Goal: Task Accomplishment & Management: Use online tool/utility

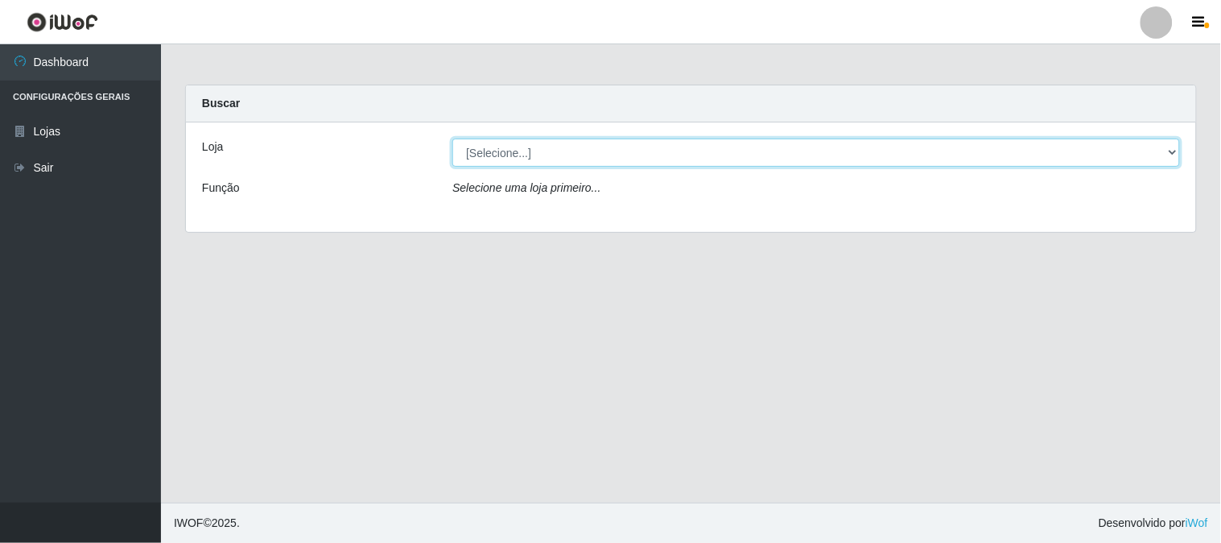
drag, startPoint x: 621, startPoint y: 141, endPoint x: 628, endPoint y: 163, distance: 22.7
click at [628, 163] on select "[Selecione...] Casatudo BR" at bounding box center [816, 152] width 728 height 28
select select "197"
click at [452, 138] on select "[Selecione...] Casatudo BR" at bounding box center [816, 152] width 728 height 28
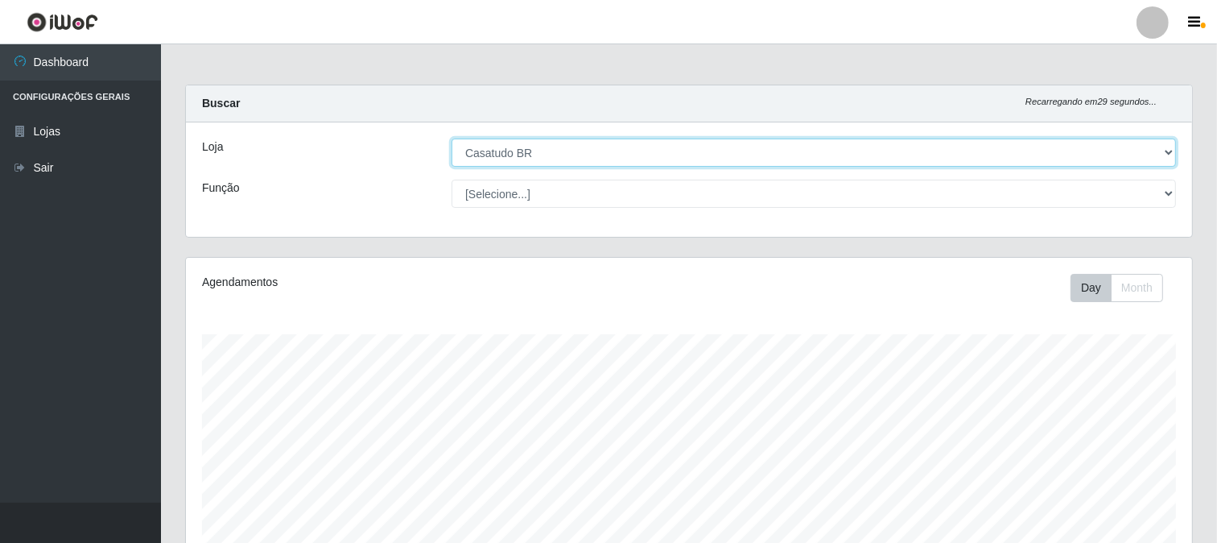
scroll to position [333, 1006]
drag, startPoint x: 638, startPoint y: 154, endPoint x: 621, endPoint y: 161, distance: 19.1
click at [638, 154] on select "[Selecione...] Casatudo BR" at bounding box center [814, 152] width 724 height 28
click at [452, 138] on select "[Selecione...] Casatudo BR" at bounding box center [814, 152] width 724 height 28
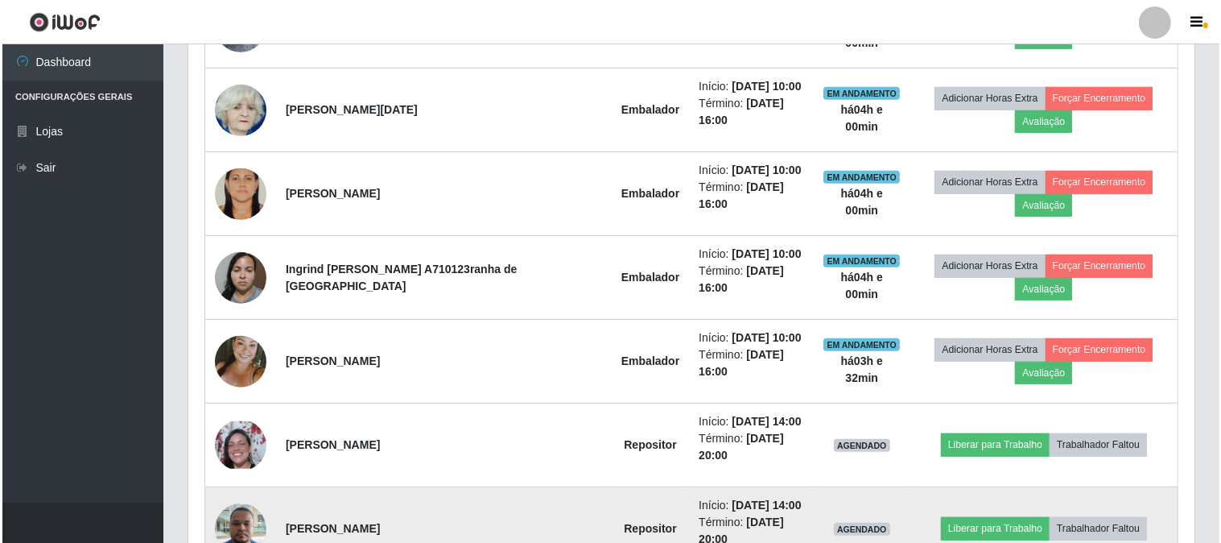
scroll to position [894, 0]
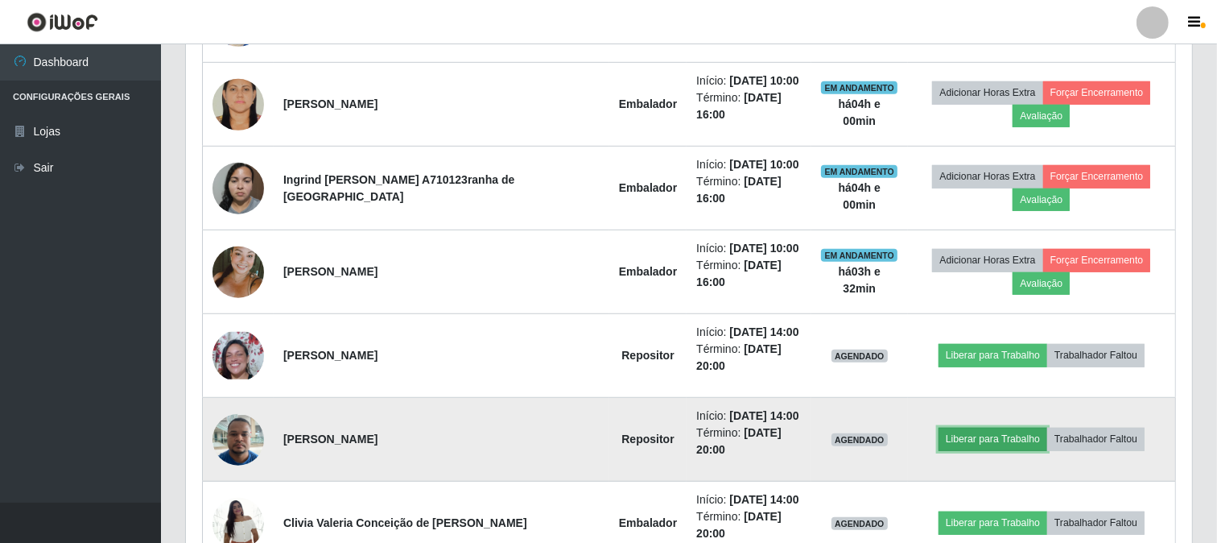
click at [946, 427] on button "Liberar para Trabalho" at bounding box center [993, 438] width 109 height 23
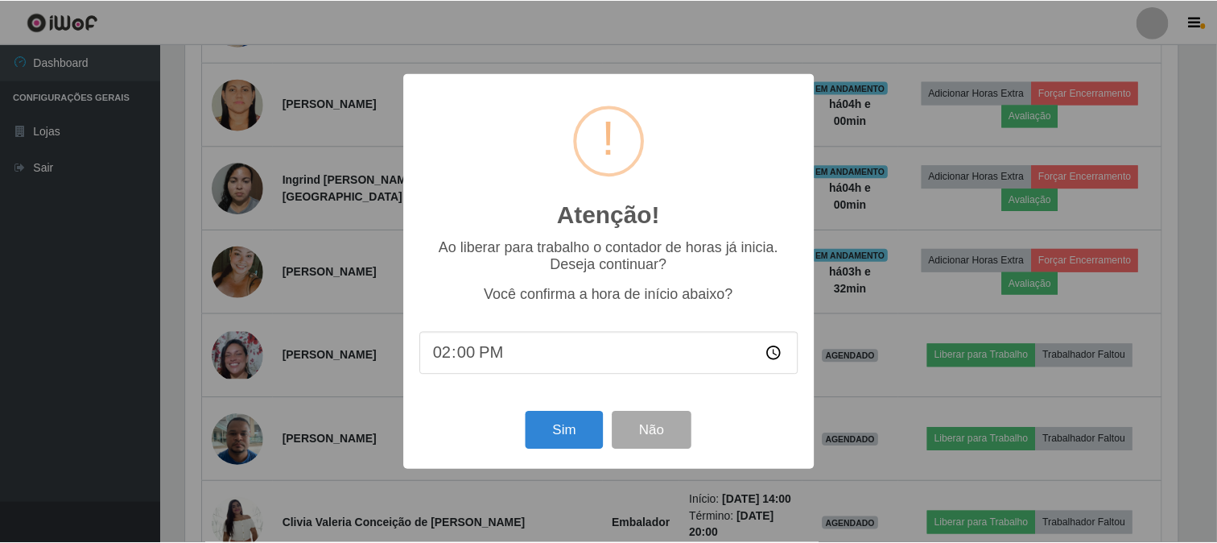
scroll to position [333, 996]
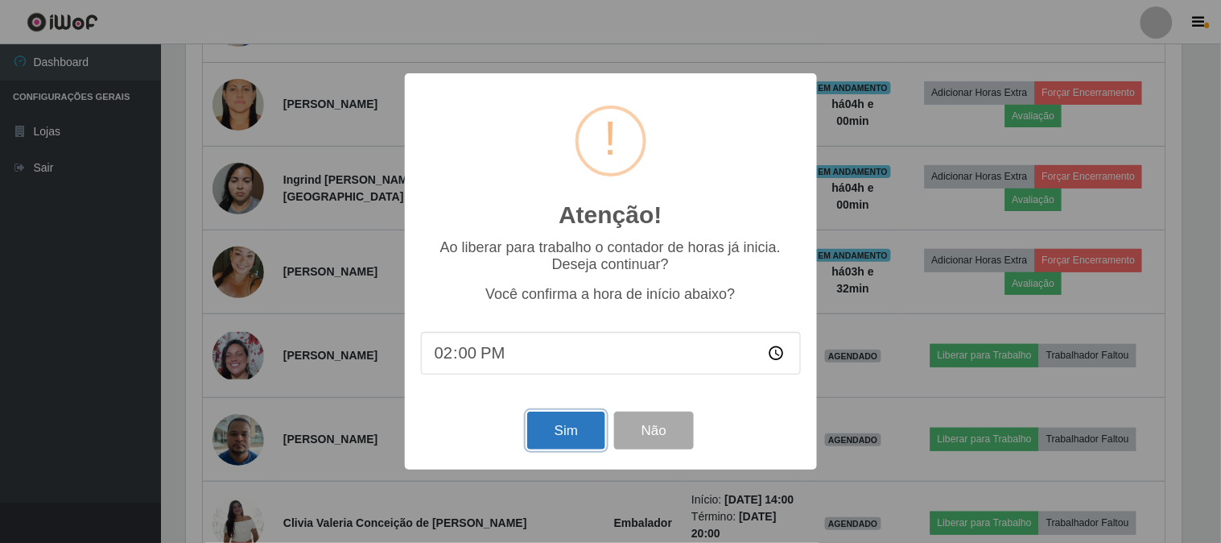
click at [576, 431] on button "Sim" at bounding box center [566, 430] width 78 height 38
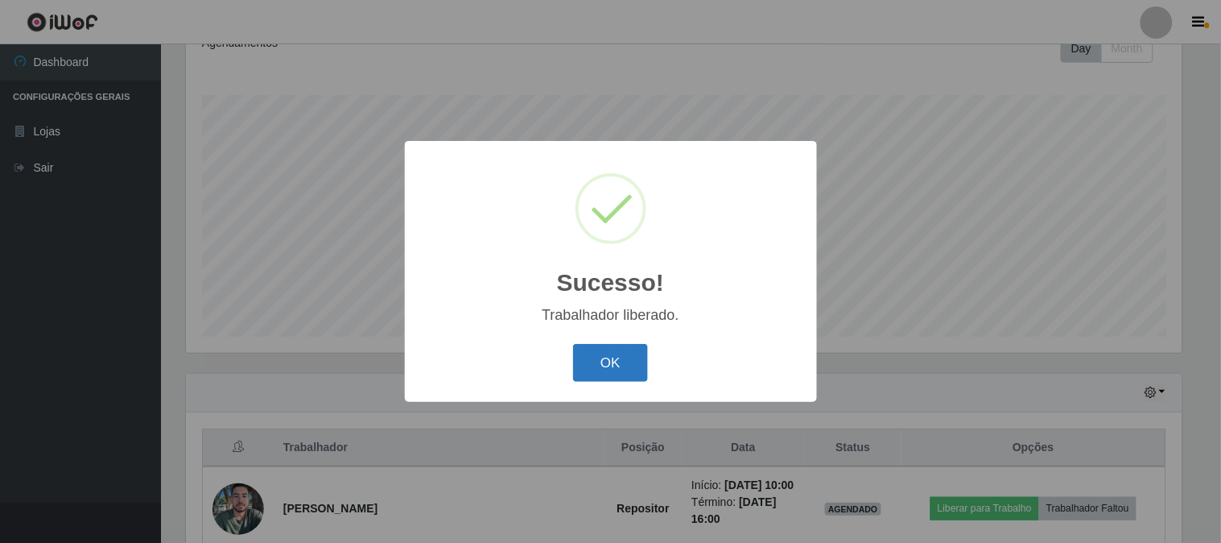
click at [593, 368] on button "OK" at bounding box center [610, 363] width 75 height 38
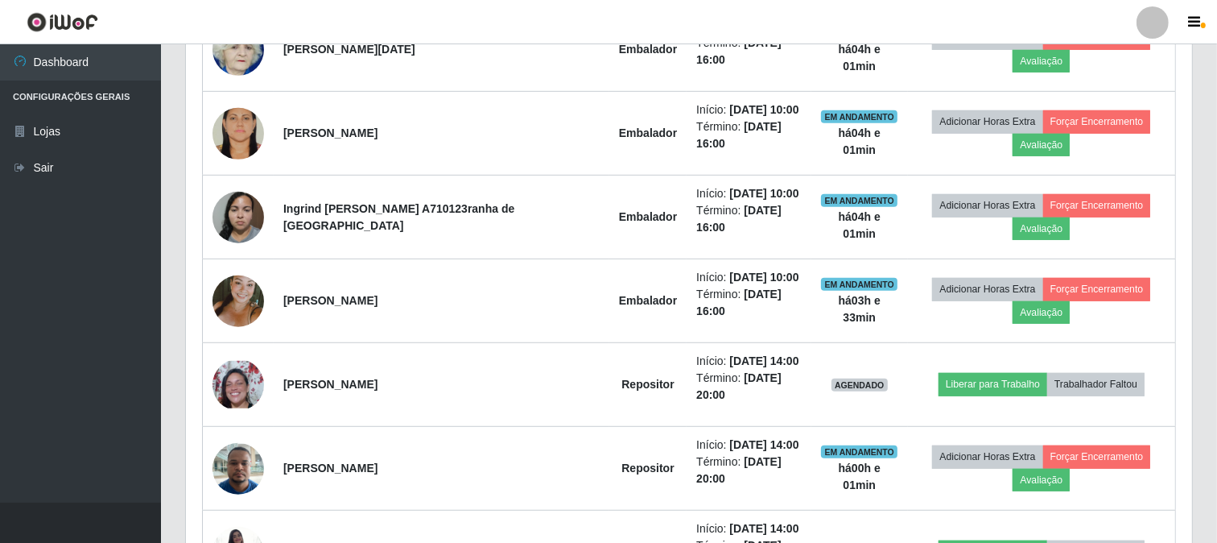
scroll to position [1044, 0]
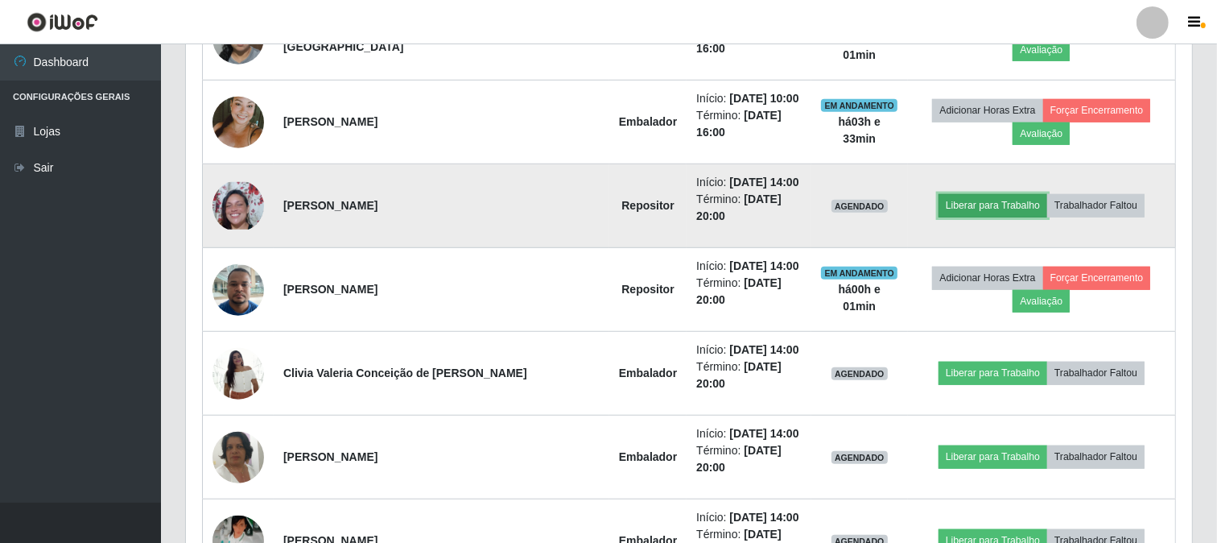
click at [939, 194] on button "Liberar para Trabalho" at bounding box center [993, 205] width 109 height 23
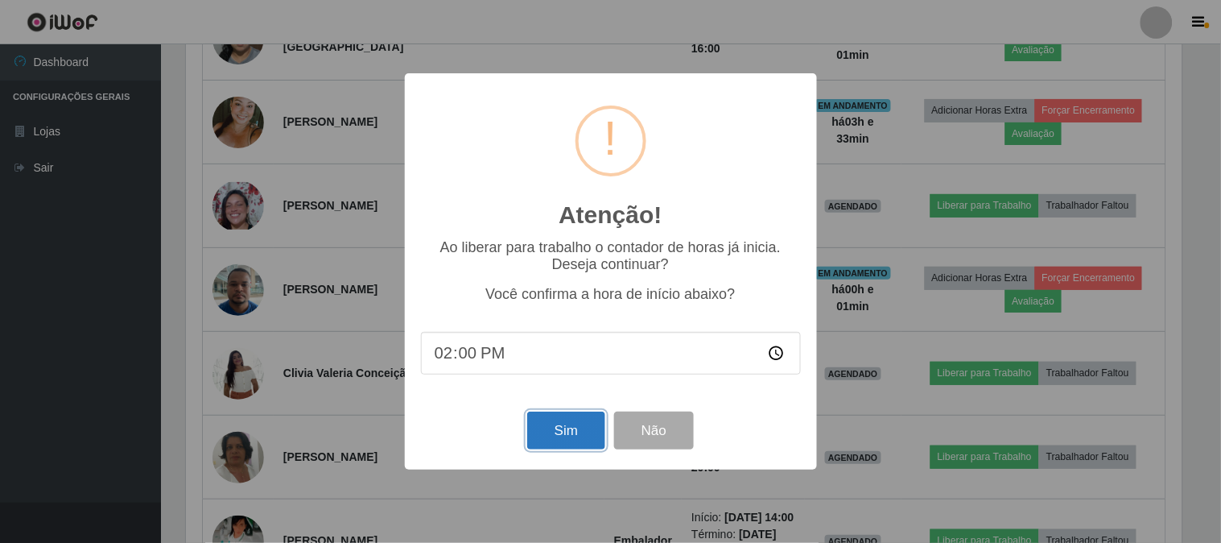
click at [570, 425] on button "Sim" at bounding box center [566, 430] width 78 height 38
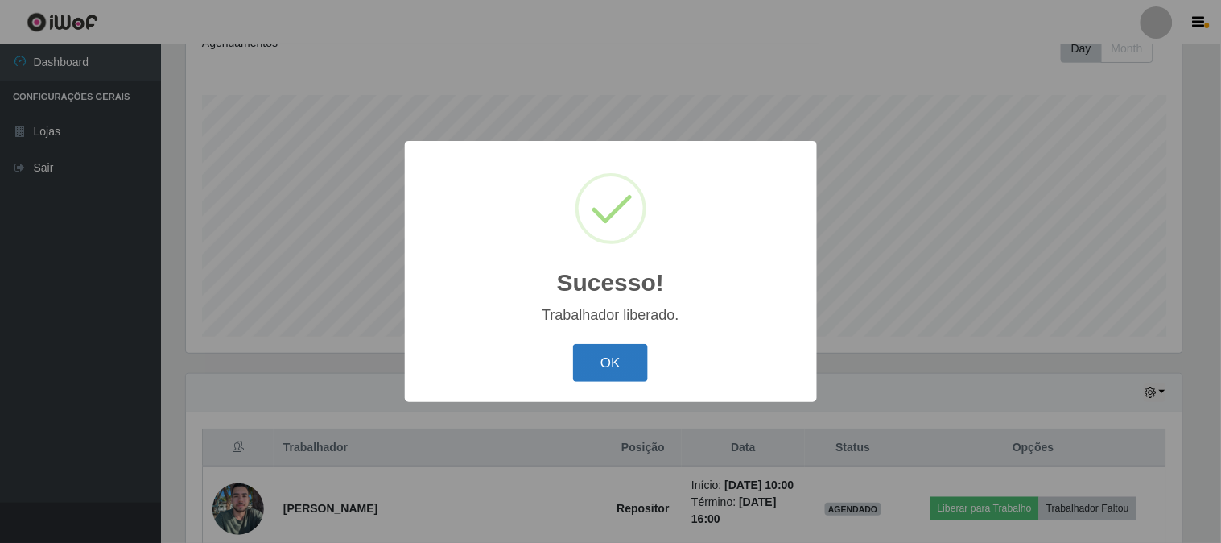
click at [601, 365] on button "OK" at bounding box center [610, 363] width 75 height 38
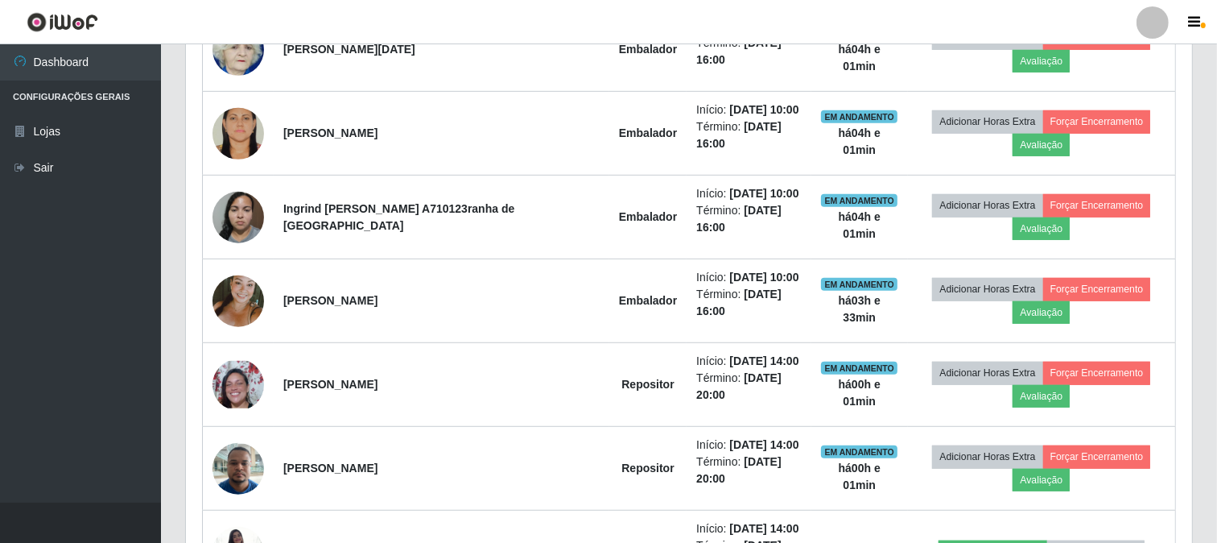
scroll to position [1044, 0]
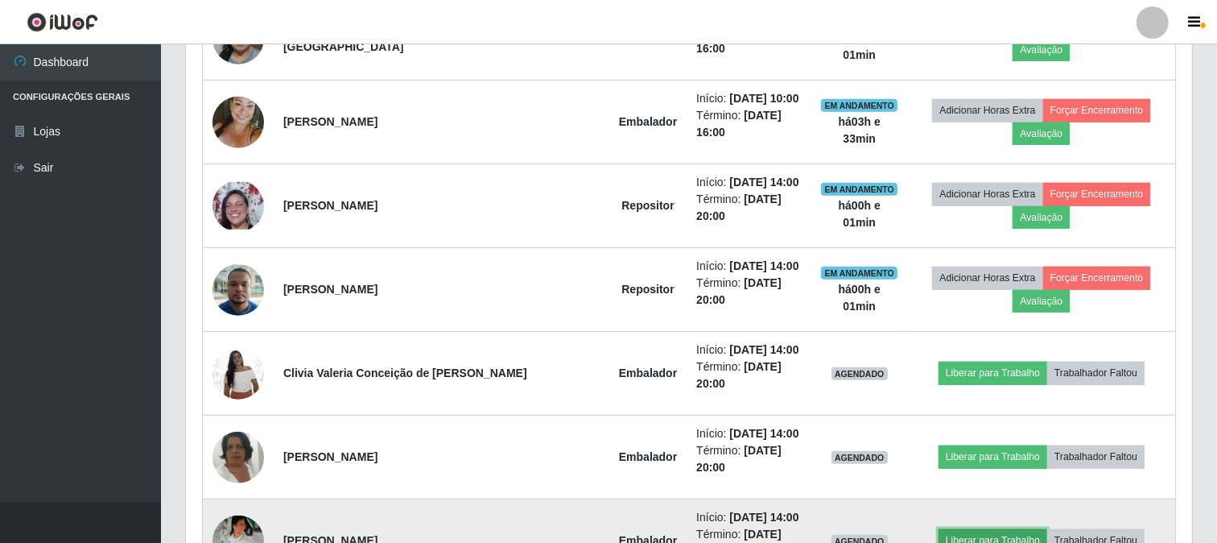
click at [946, 529] on button "Liberar para Trabalho" at bounding box center [993, 540] width 109 height 23
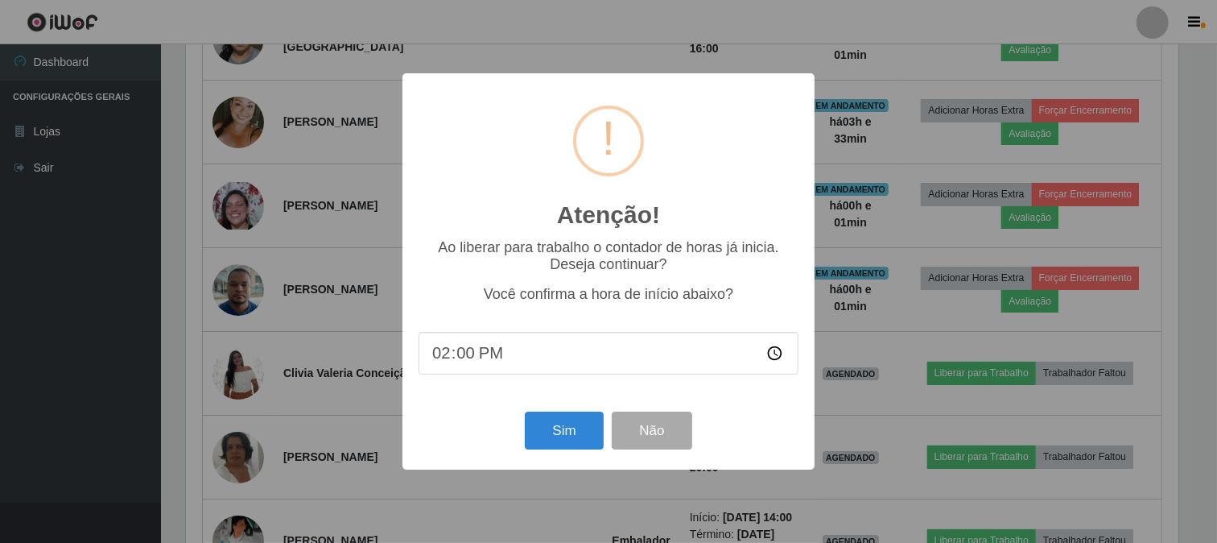
scroll to position [333, 996]
click at [560, 425] on button "Sim" at bounding box center [566, 430] width 78 height 38
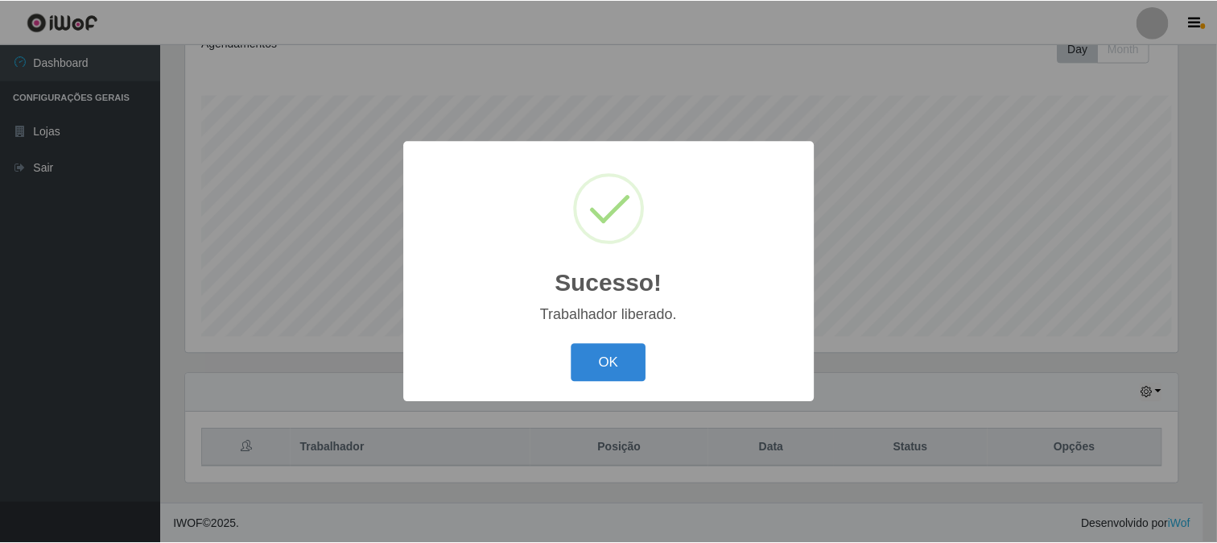
scroll to position [0, 0]
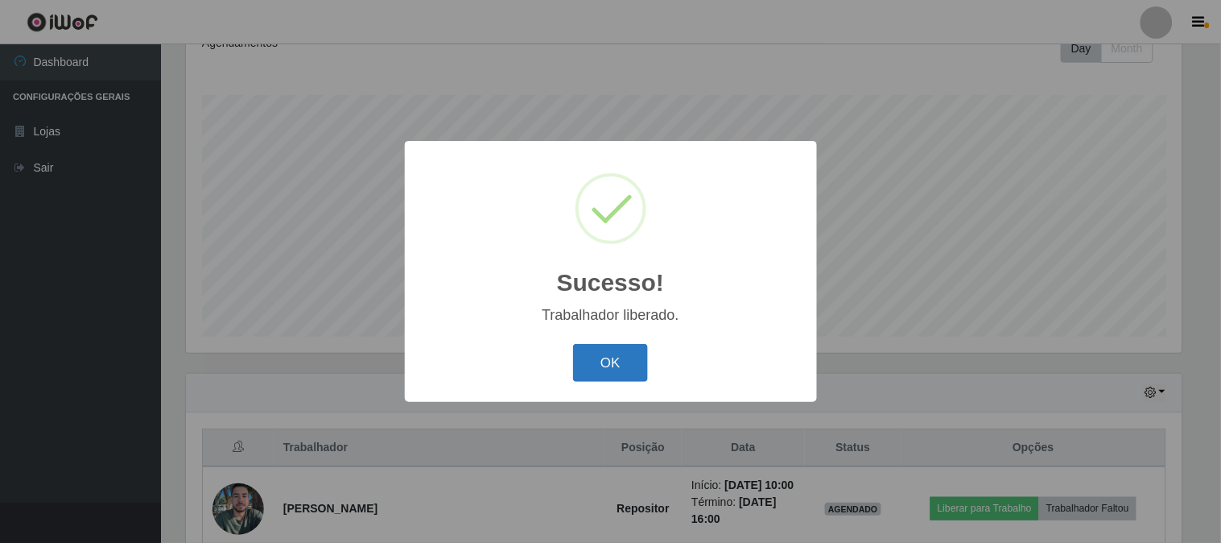
click at [613, 363] on button "OK" at bounding box center [610, 363] width 75 height 38
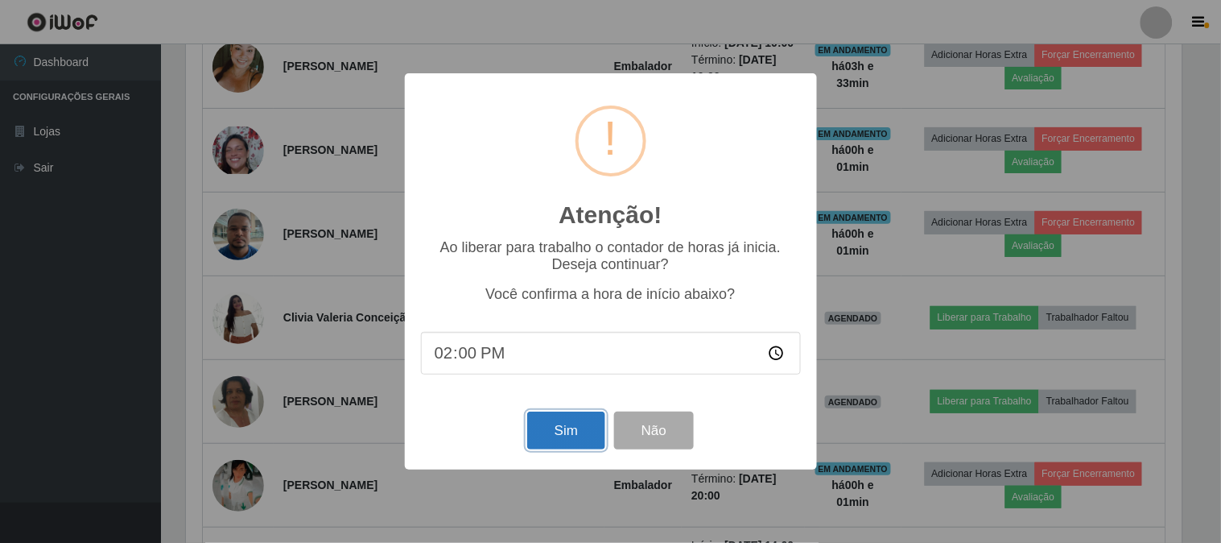
click at [559, 427] on button "Sim" at bounding box center [566, 430] width 78 height 38
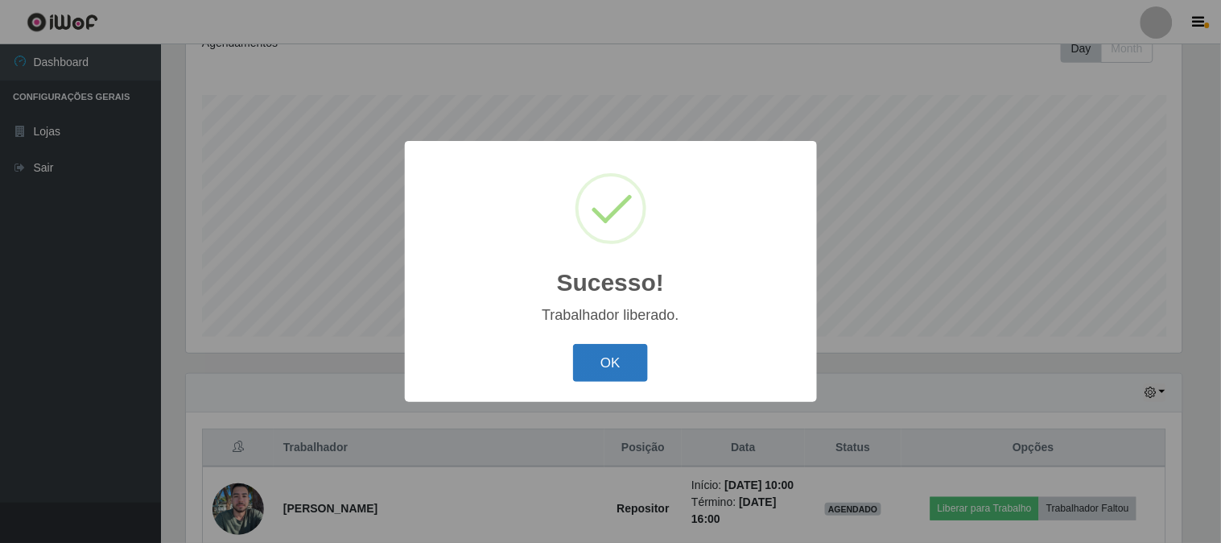
click at [624, 360] on button "OK" at bounding box center [610, 363] width 75 height 38
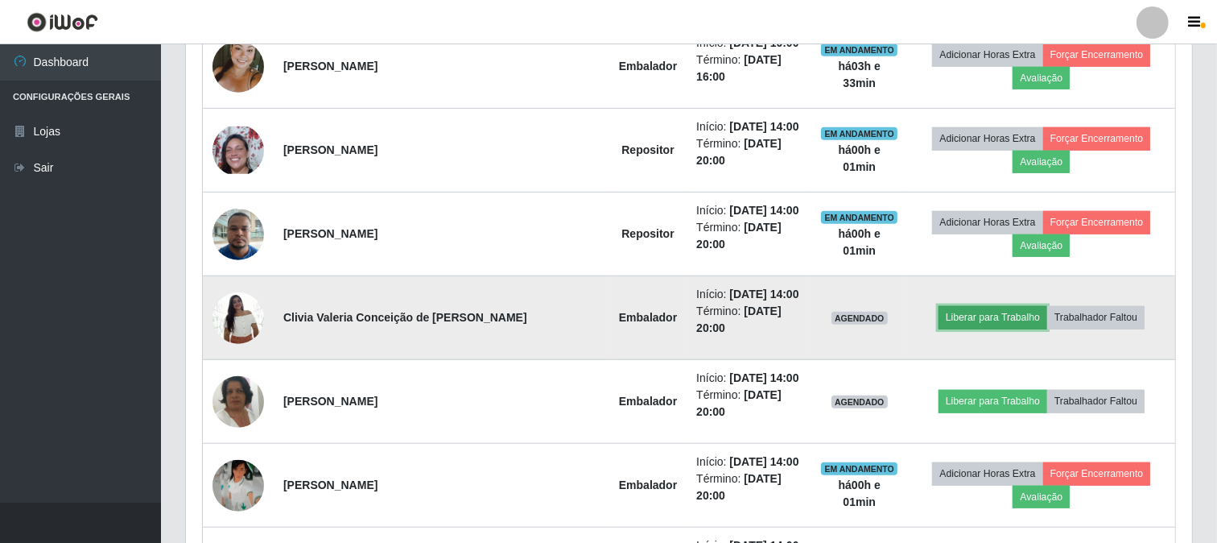
click at [948, 306] on button "Liberar para Trabalho" at bounding box center [993, 317] width 109 height 23
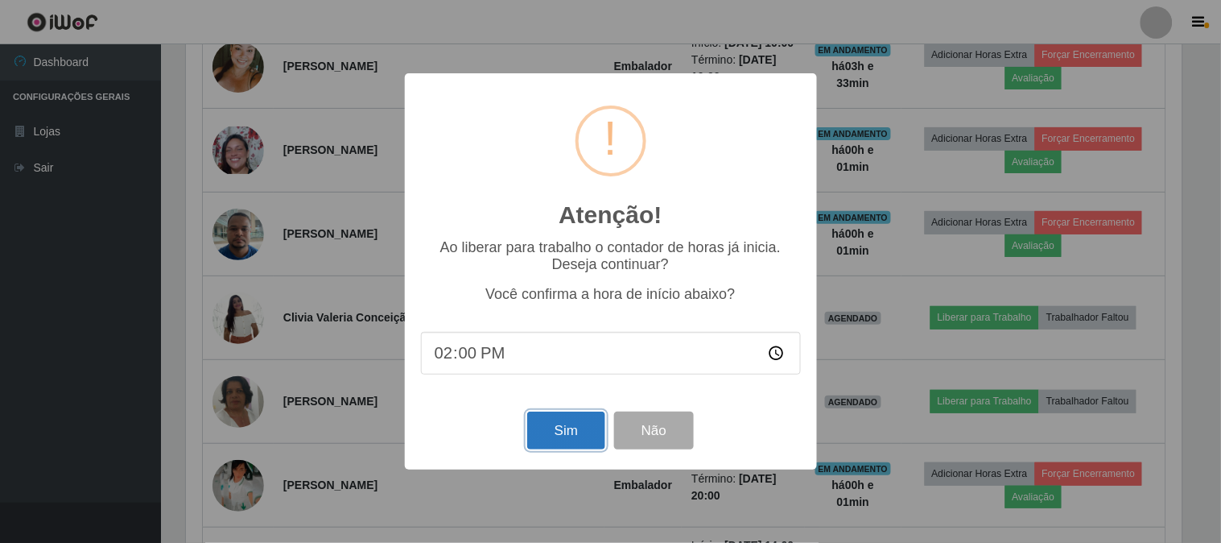
click at [557, 437] on button "Sim" at bounding box center [566, 430] width 78 height 38
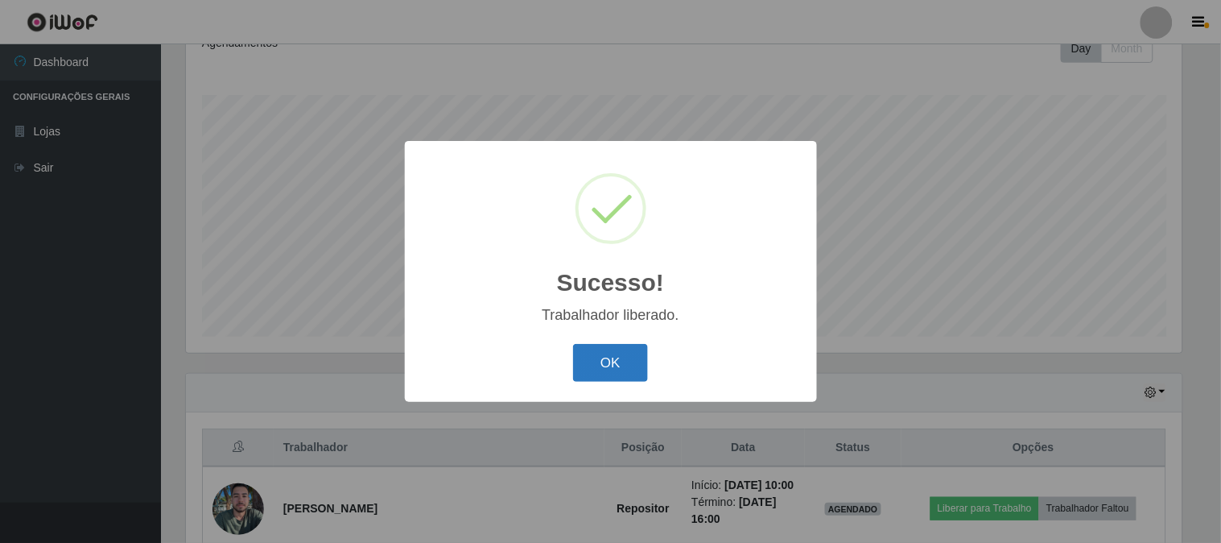
click at [602, 360] on button "OK" at bounding box center [610, 363] width 75 height 38
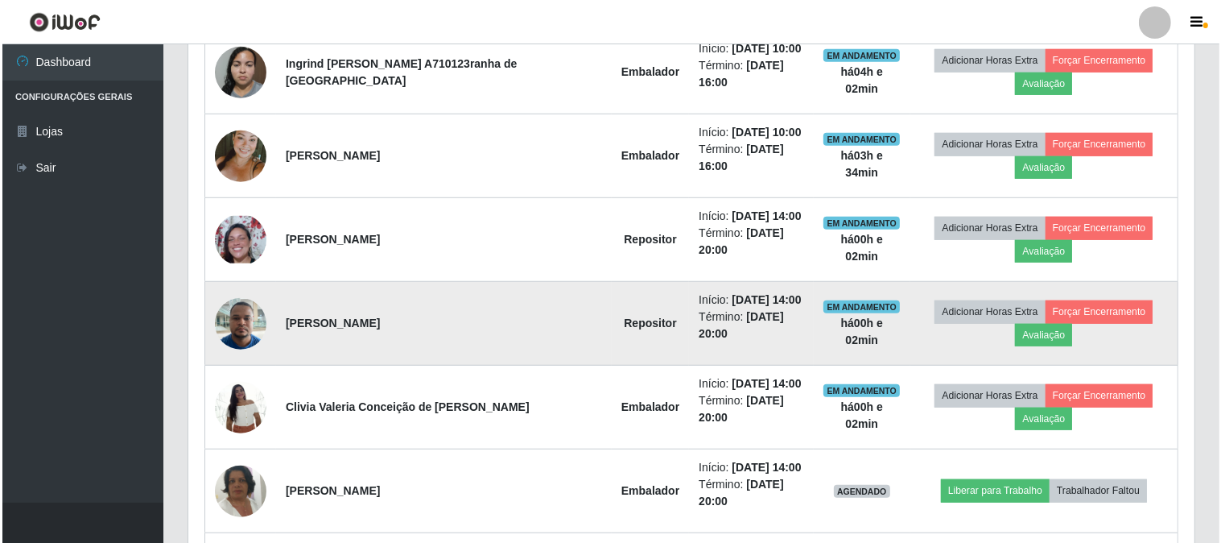
scroll to position [1100, 0]
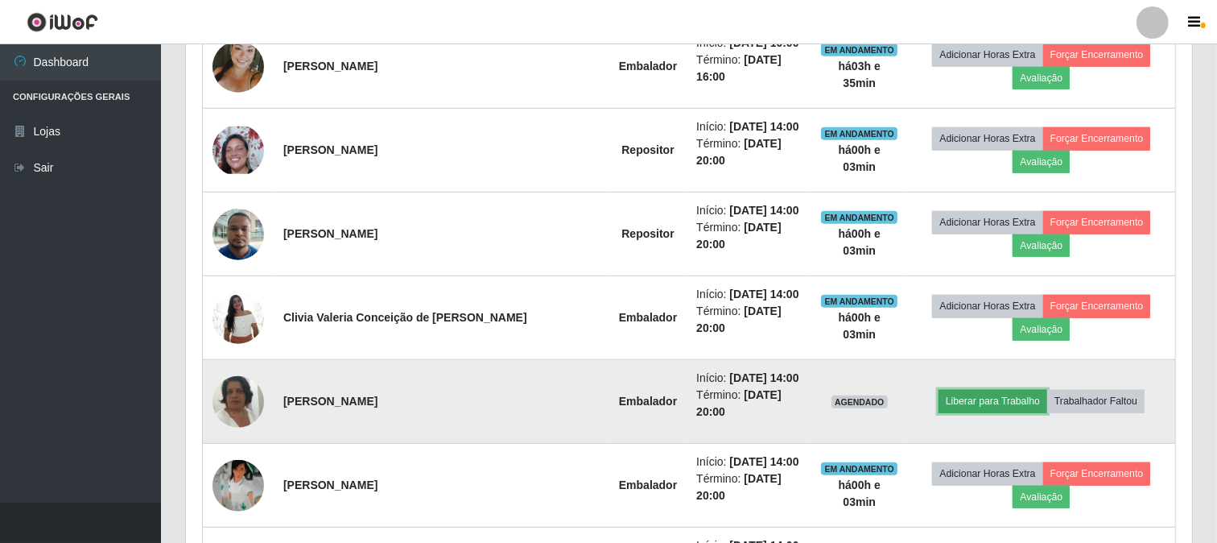
click at [947, 390] on button "Liberar para Trabalho" at bounding box center [993, 401] width 109 height 23
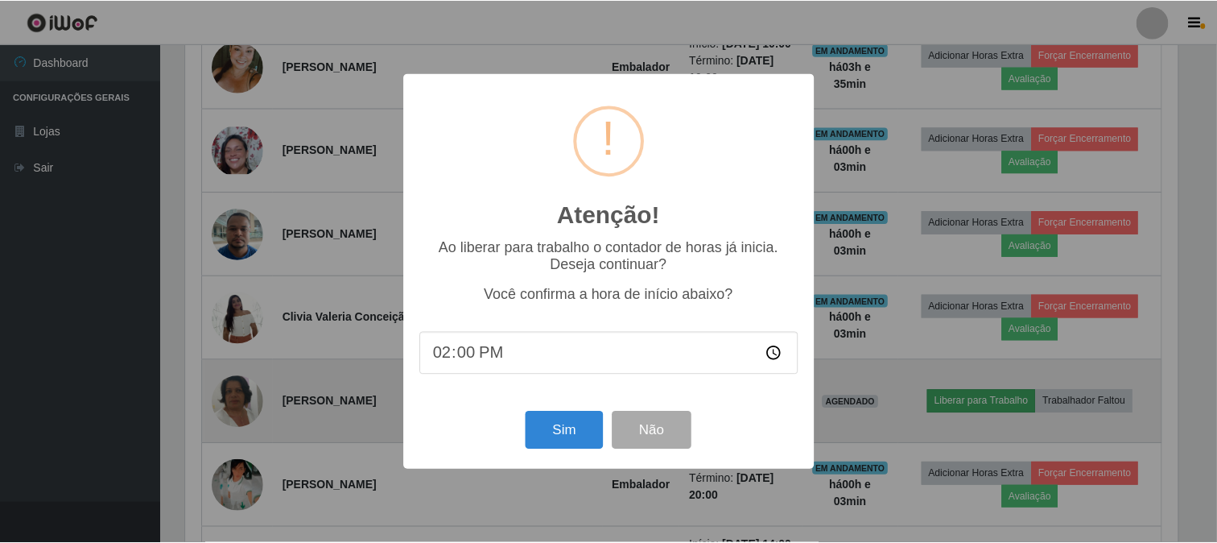
scroll to position [333, 996]
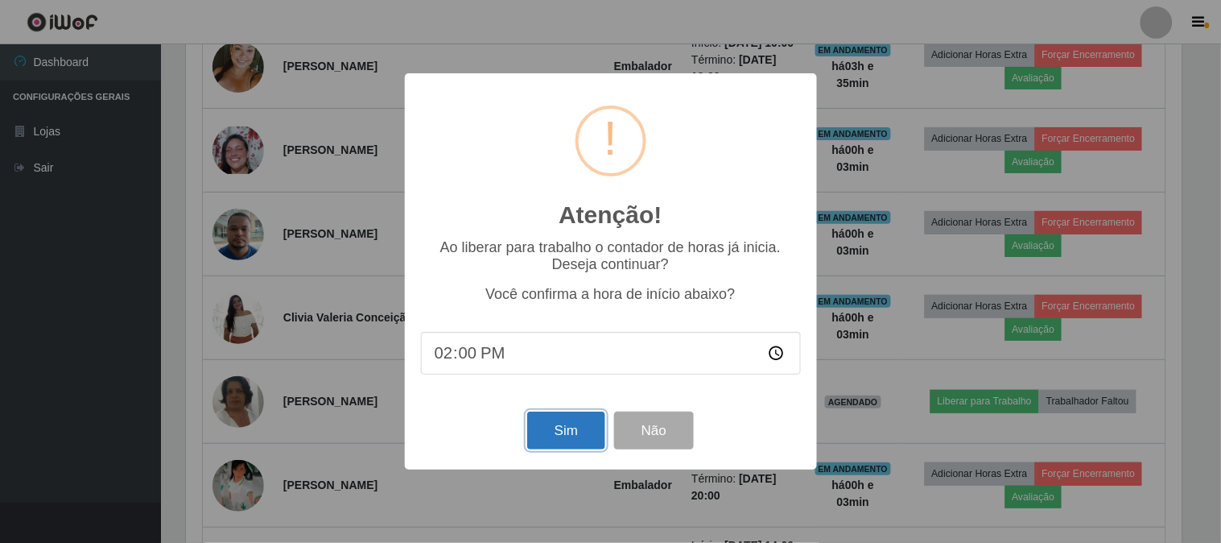
click at [560, 431] on button "Sim" at bounding box center [566, 430] width 78 height 38
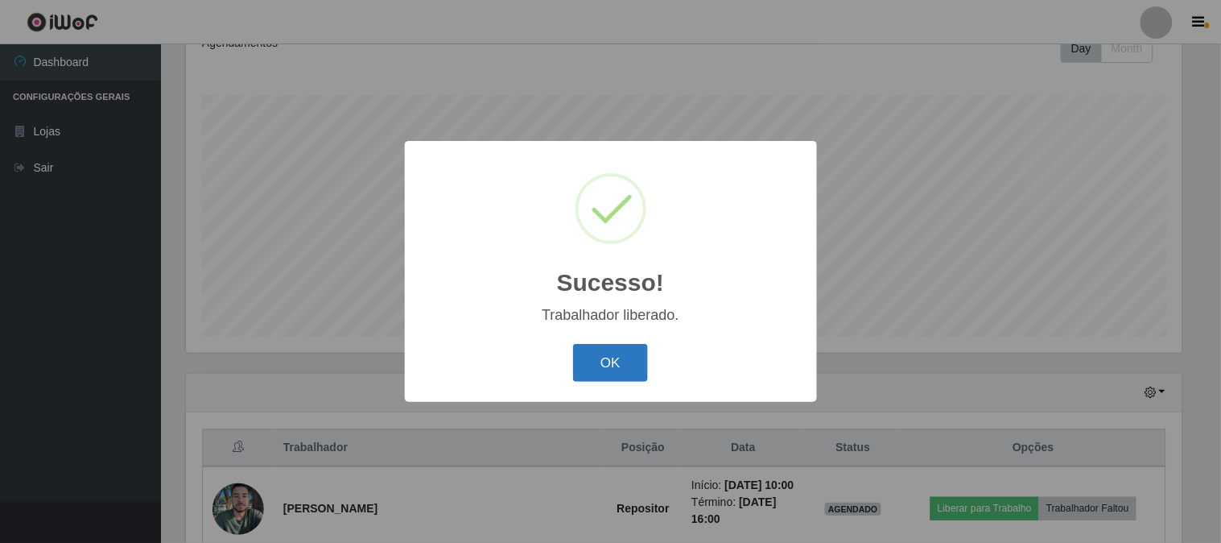
click at [600, 377] on button "OK" at bounding box center [610, 363] width 75 height 38
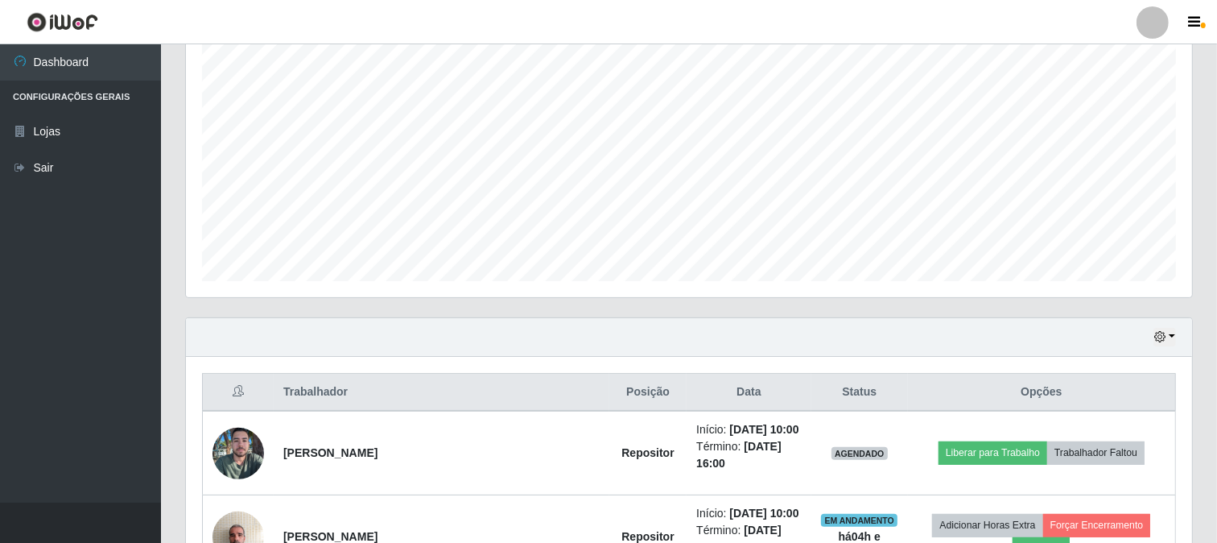
scroll to position [205, 0]
